Goal: Task Accomplishment & Management: Manage account settings

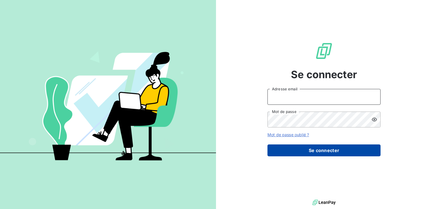
type input "[EMAIL_ADDRESS][DOMAIN_NAME]"
click at [320, 152] on button "Se connecter" at bounding box center [323, 150] width 113 height 12
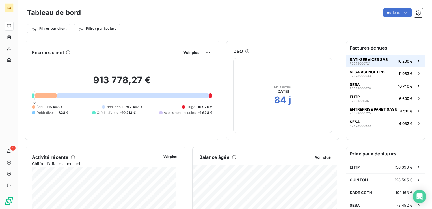
click at [367, 62] on div "BATI-SERVICES SAS F2573000721" at bounding box center [369, 61] width 38 height 8
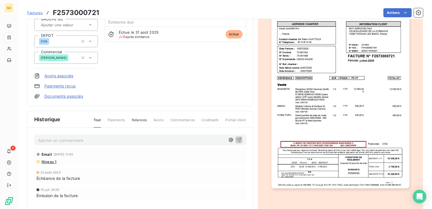
scroll to position [68, 0]
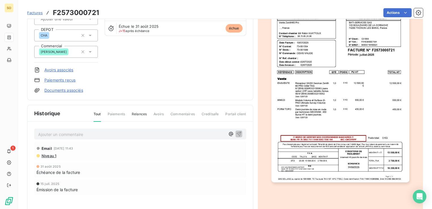
click at [329, 114] on img "button" at bounding box center [340, 84] width 138 height 195
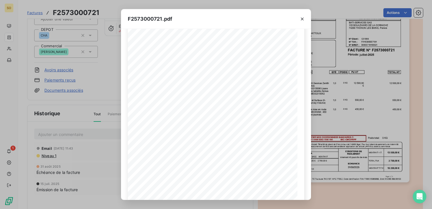
scroll to position [32, 0]
click at [303, 19] on icon "button" at bounding box center [302, 19] width 6 height 6
